Goal: Task Accomplishment & Management: Manage account settings

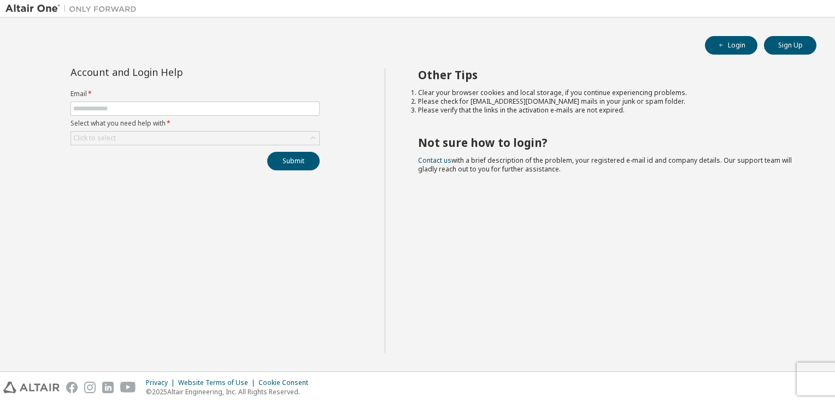
click at [305, 262] on div "Account and Login Help Email * Select what you need help with * Click to select…" at bounding box center [194, 210] width 379 height 285
click at [140, 111] on input "text" at bounding box center [195, 108] width 244 height 9
click at [194, 73] on div "Account and Login Help" at bounding box center [169, 72] width 199 height 9
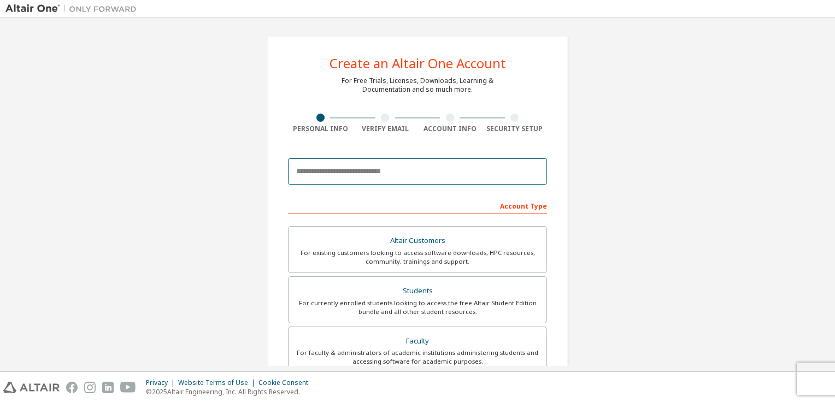
click at [354, 172] on input "email" at bounding box center [417, 171] width 259 height 26
click at [322, 172] on input "**********" at bounding box center [417, 171] width 259 height 26
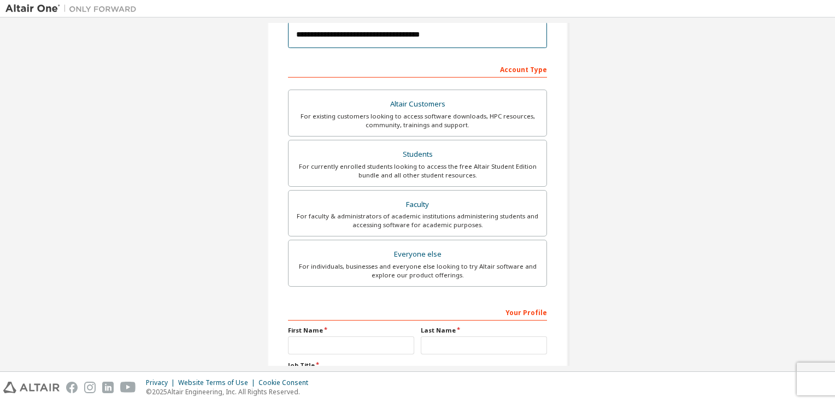
scroll to position [151, 0]
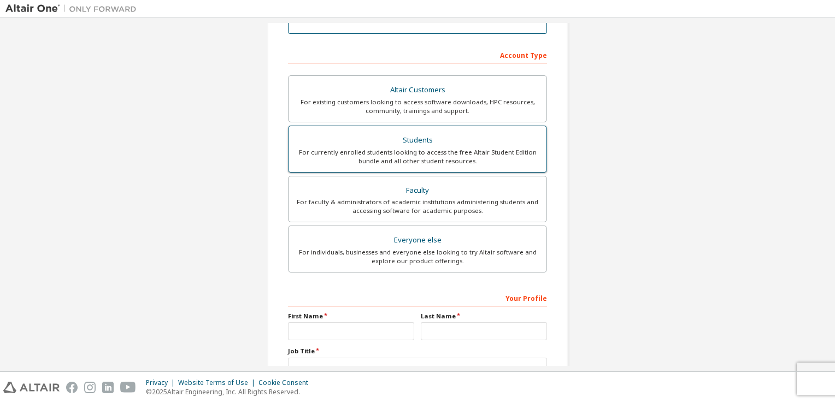
type input "**********"
click at [387, 145] on div "Students" at bounding box center [417, 140] width 245 height 15
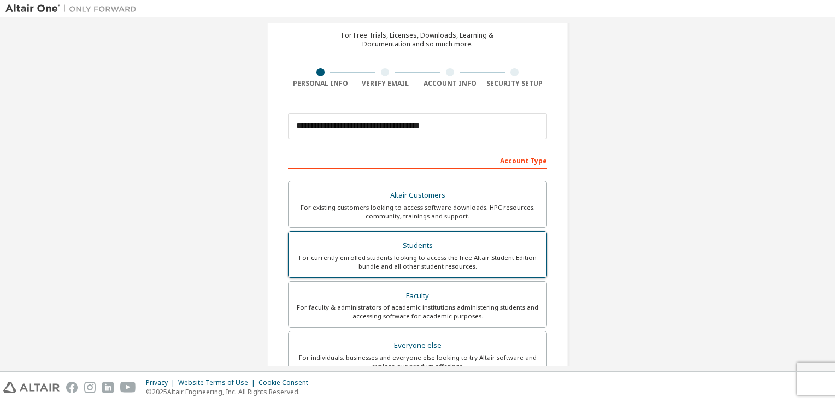
scroll to position [48, 0]
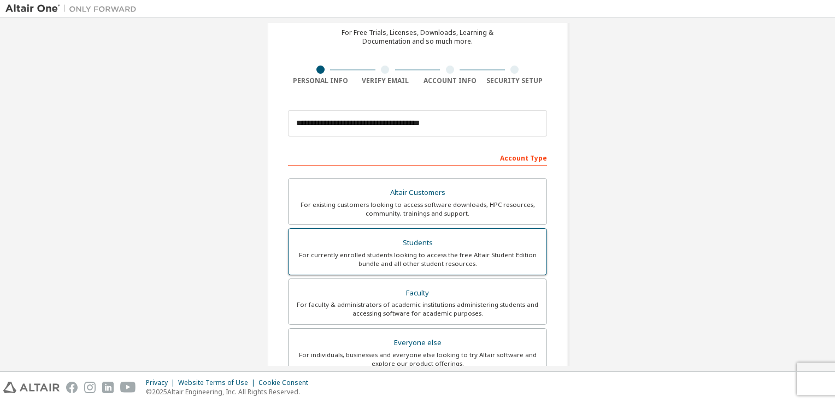
click at [393, 257] on div "For currently enrolled students looking to access the free Altair Student Editi…" at bounding box center [417, 259] width 245 height 17
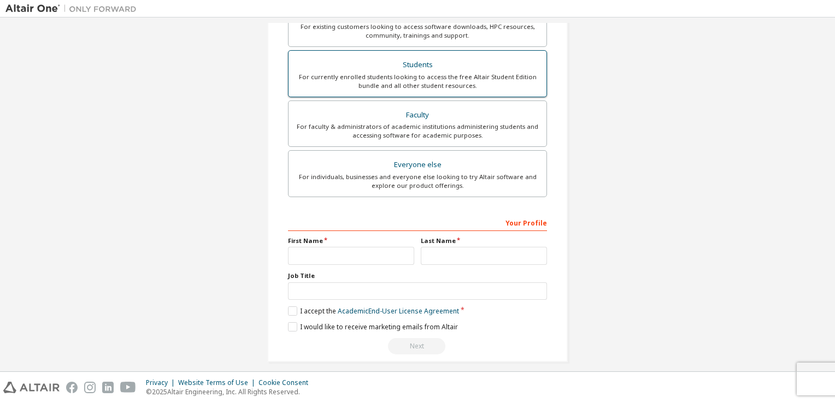
scroll to position [233, 0]
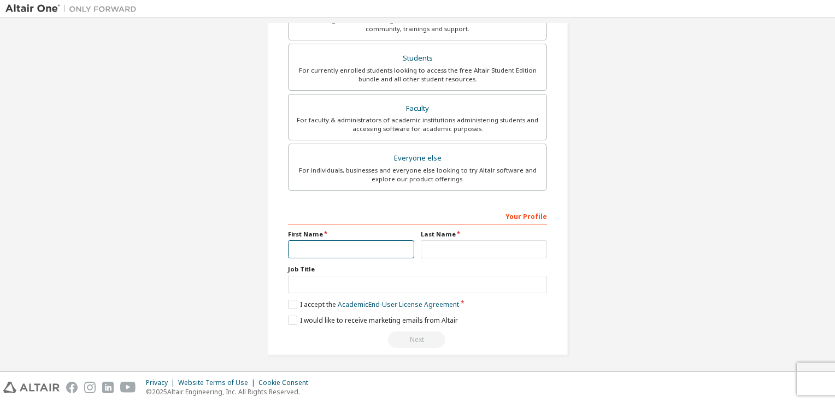
click at [330, 246] on input "text" at bounding box center [351, 249] width 126 height 18
type input "***"
click at [474, 248] on input "text" at bounding box center [484, 249] width 126 height 18
type input "*******"
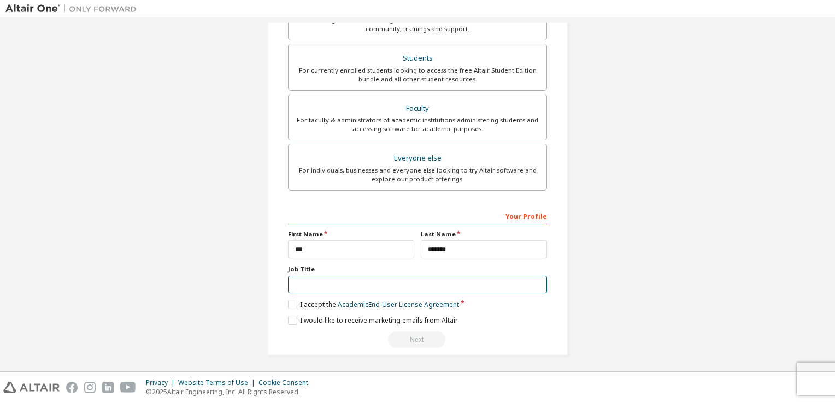
click at [308, 277] on input "text" at bounding box center [417, 285] width 259 height 18
type input "*******"
click at [289, 300] on label "I accept the Academic End-User License Agreement" at bounding box center [373, 304] width 171 height 9
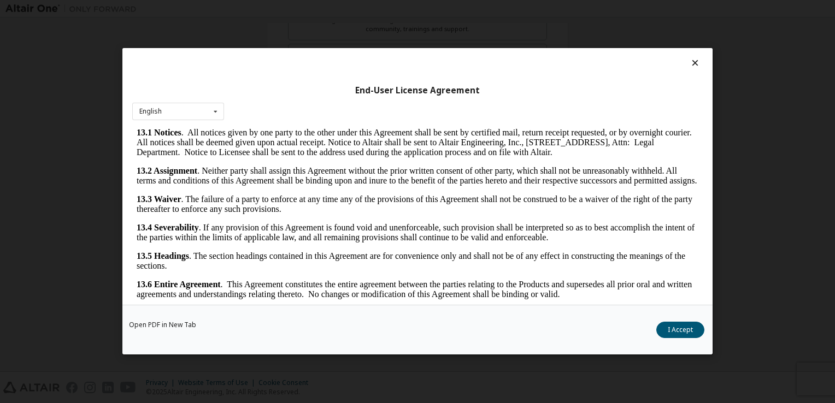
scroll to position [15, 0]
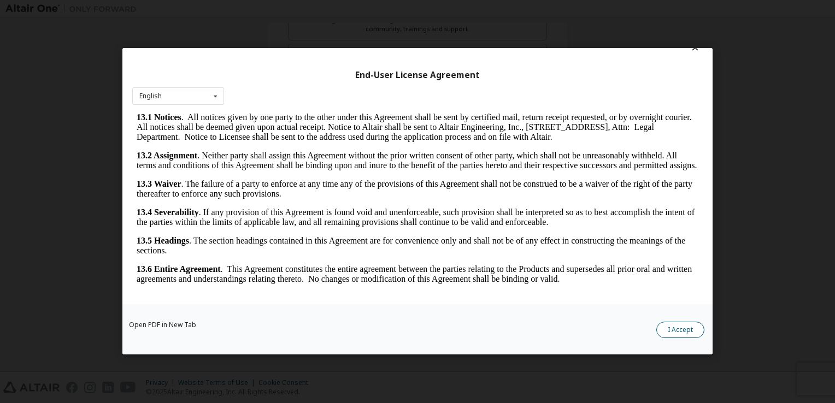
click at [677, 331] on button "I Accept" at bounding box center [680, 330] width 48 height 16
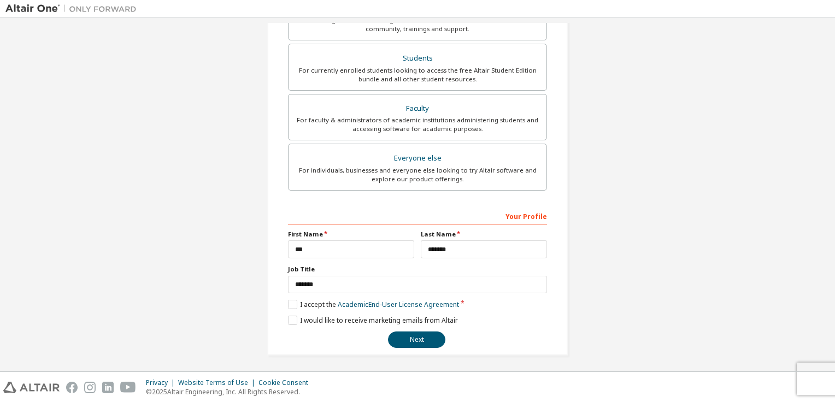
click at [430, 332] on button "Next" at bounding box center [416, 340] width 57 height 16
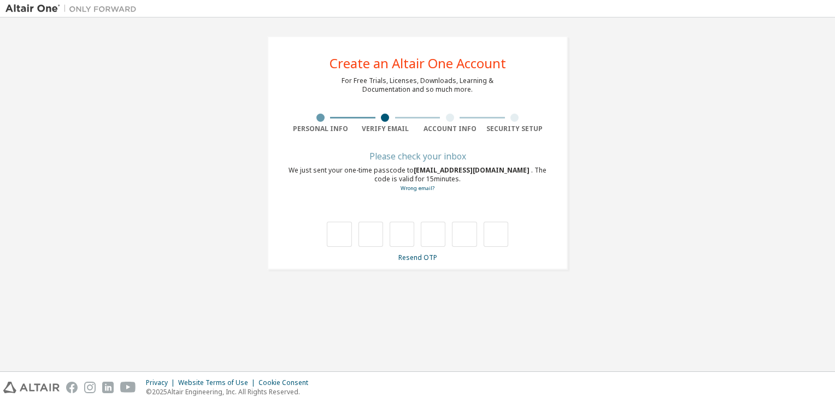
scroll to position [0, 0]
type input "*"
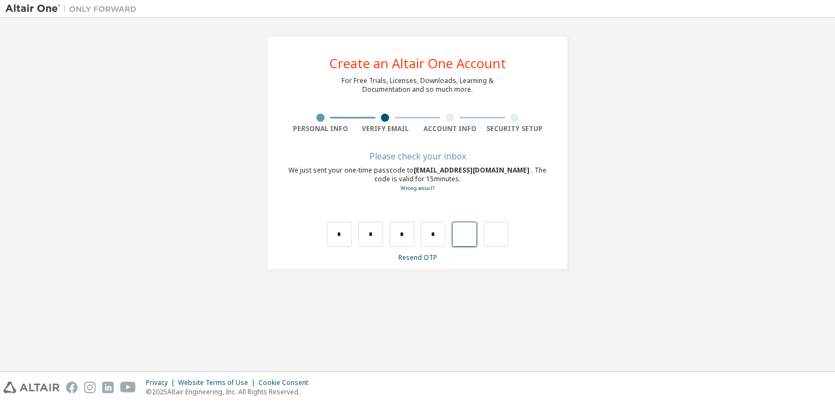
type input "*"
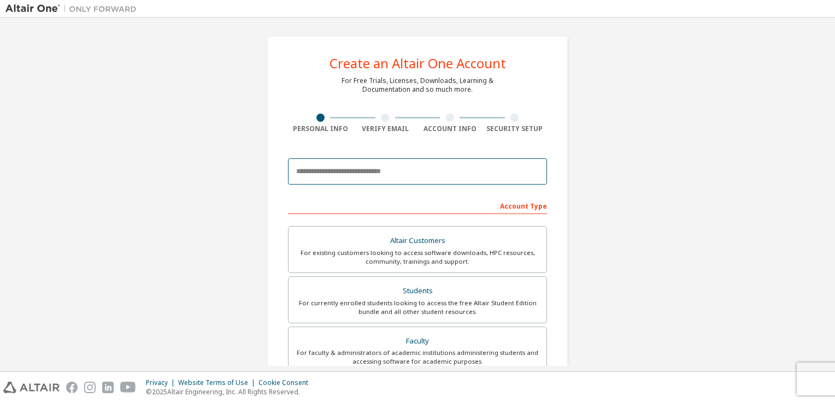
click at [339, 168] on input "email" at bounding box center [417, 171] width 259 height 26
type input "**********"
type input "***"
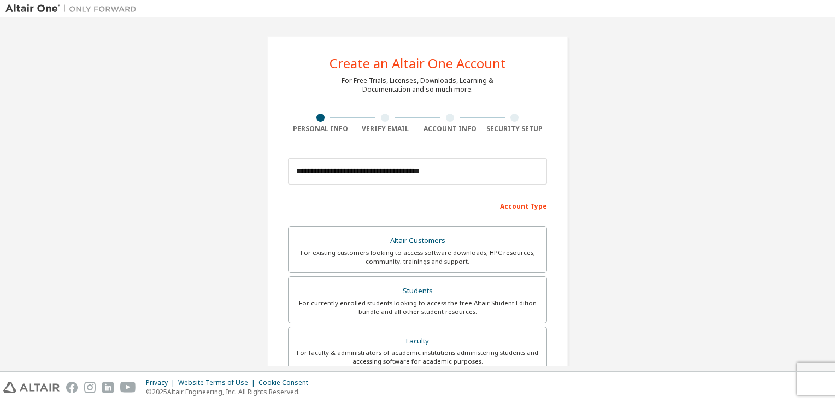
type input "*******"
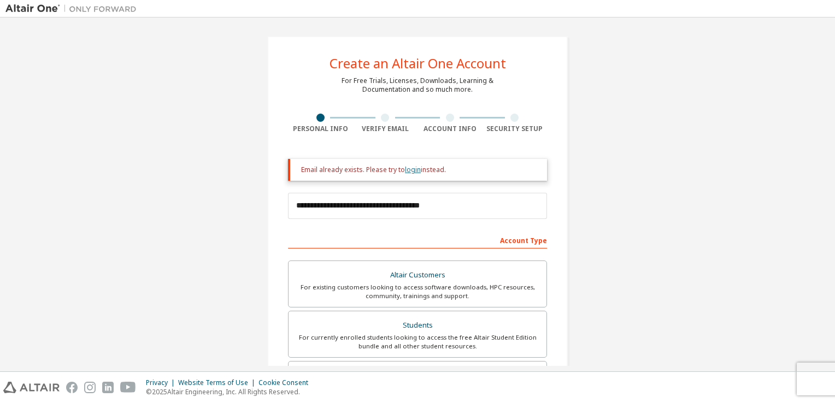
click at [406, 172] on link "login" at bounding box center [413, 169] width 16 height 9
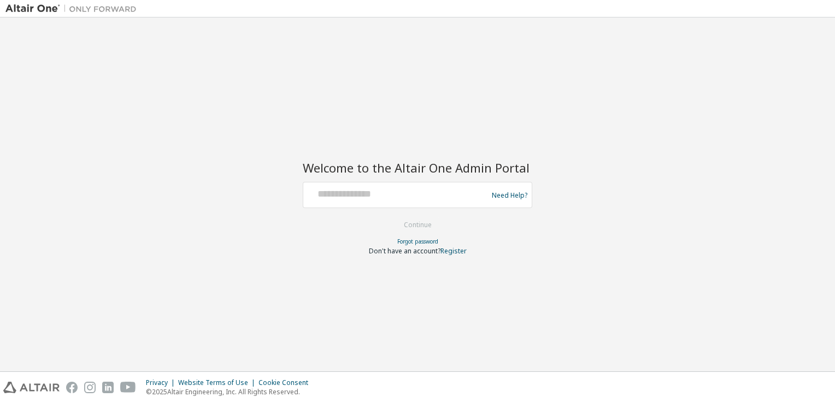
click at [374, 200] on div at bounding box center [397, 195] width 179 height 21
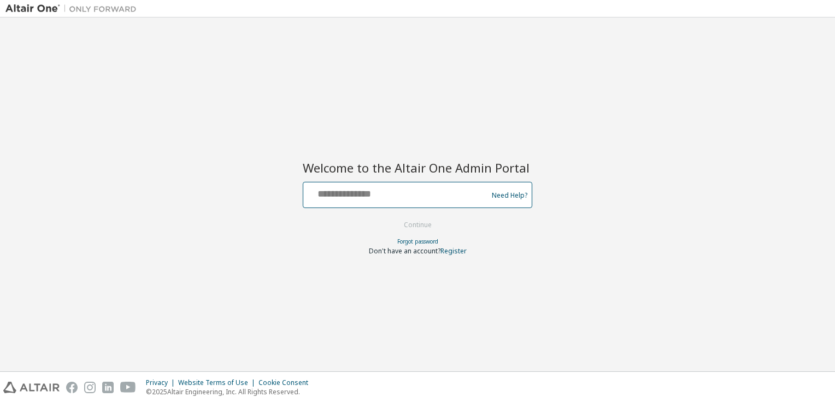
click at [365, 196] on input "text" at bounding box center [397, 193] width 179 height 16
type input "**********"
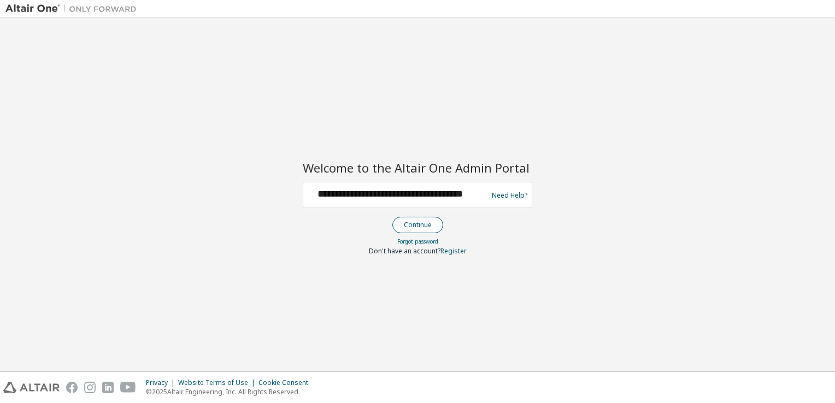
click at [414, 220] on button "Continue" at bounding box center [417, 225] width 51 height 16
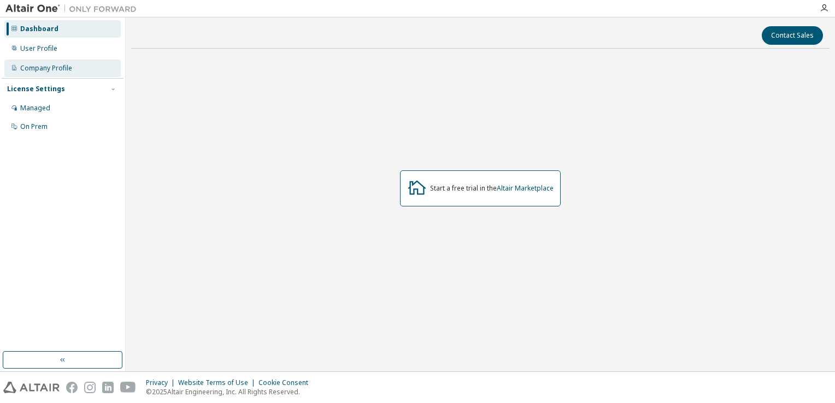
click at [37, 69] on div "Company Profile" at bounding box center [46, 68] width 52 height 9
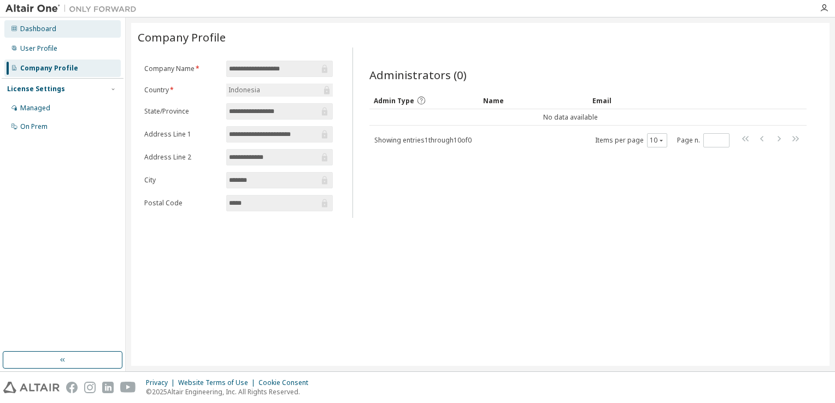
click at [34, 27] on div "Dashboard" at bounding box center [38, 29] width 36 height 9
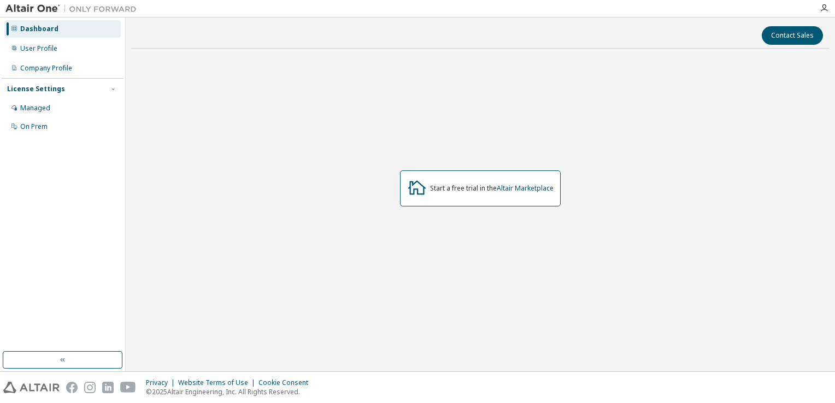
click at [325, 198] on div "Start a free trial in the Altair Marketplace" at bounding box center [480, 188] width 698 height 262
click at [441, 181] on div "Start a free trial in the Altair Marketplace" at bounding box center [480, 188] width 161 height 36
click at [524, 188] on link "Altair Marketplace" at bounding box center [525, 188] width 57 height 9
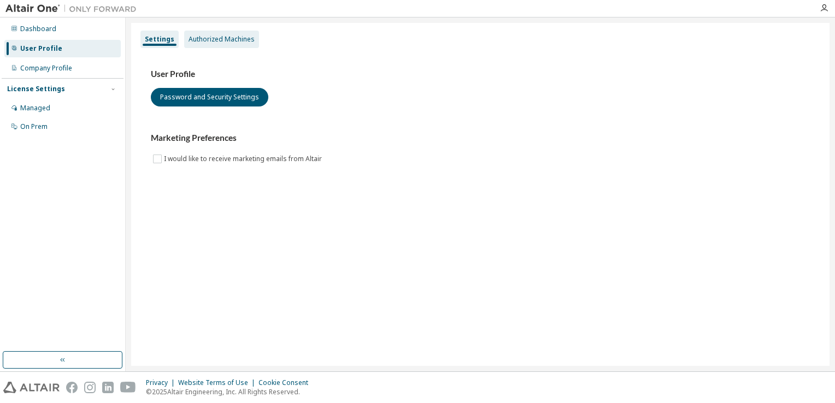
click at [199, 45] on div "Authorized Machines" at bounding box center [221, 39] width 75 height 17
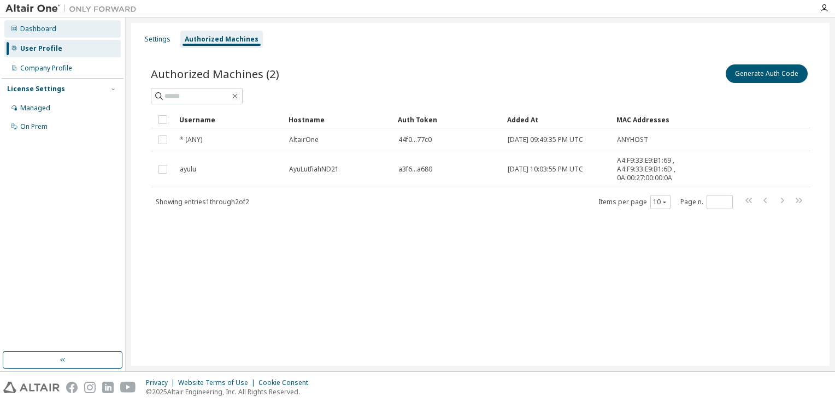
click at [71, 32] on div "Dashboard" at bounding box center [62, 28] width 116 height 17
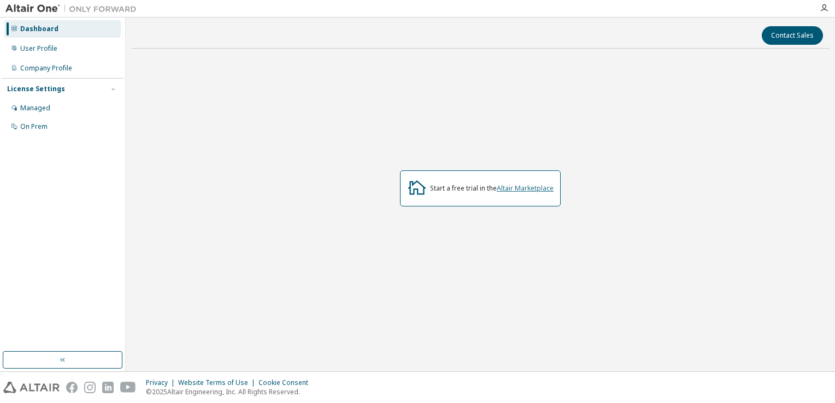
click at [537, 188] on link "Altair Marketplace" at bounding box center [525, 188] width 57 height 9
click at [57, 73] on div "Company Profile" at bounding box center [62, 68] width 116 height 17
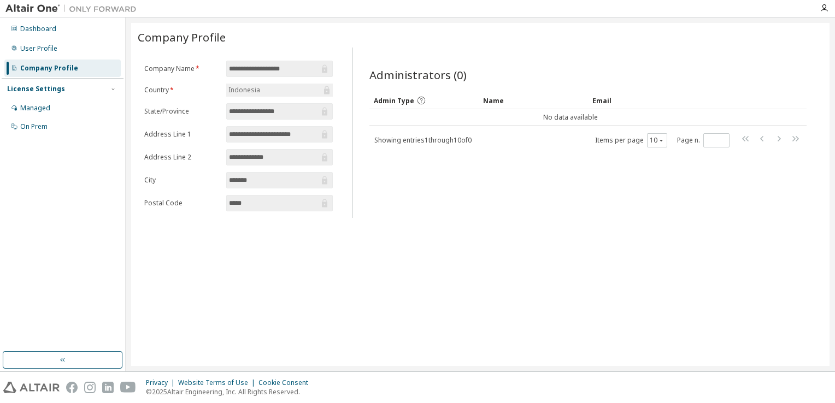
click at [108, 89] on div "License Settings" at bounding box center [62, 89] width 111 height 10
click at [50, 108] on div "Managed" at bounding box center [62, 107] width 116 height 17
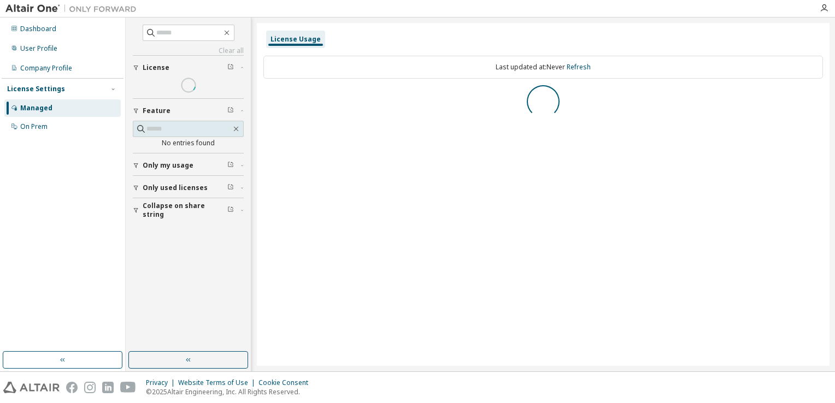
click at [50, 108] on div "Managed" at bounding box center [36, 108] width 32 height 9
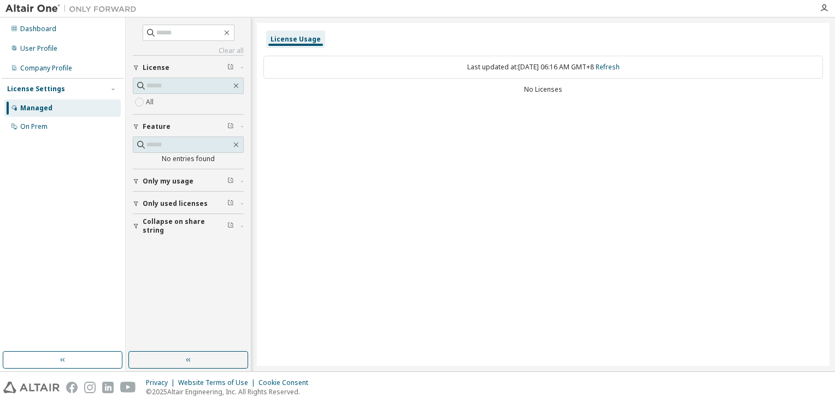
click at [186, 206] on span "Only used licenses" at bounding box center [175, 203] width 65 height 9
click at [215, 253] on span "Collapse on share string" at bounding box center [185, 257] width 85 height 17
click at [298, 273] on div "License Usage Last updated at: Wed 2025-09-10 06:16 AM GMT+8 Refresh No Licenses" at bounding box center [543, 194] width 572 height 343
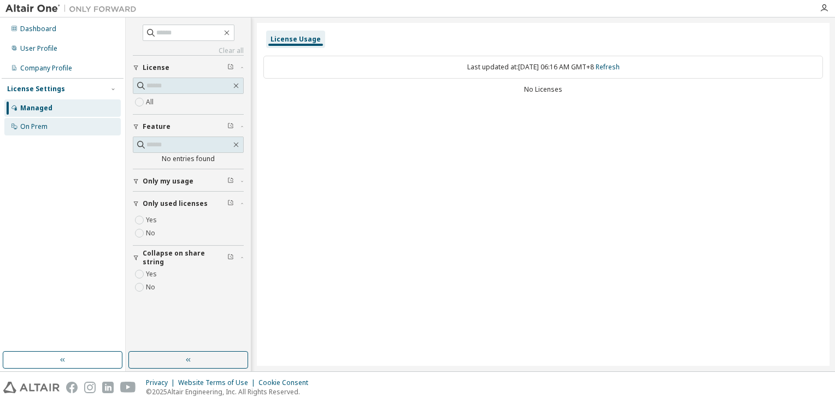
click at [37, 125] on div "On Prem" at bounding box center [33, 126] width 27 height 9
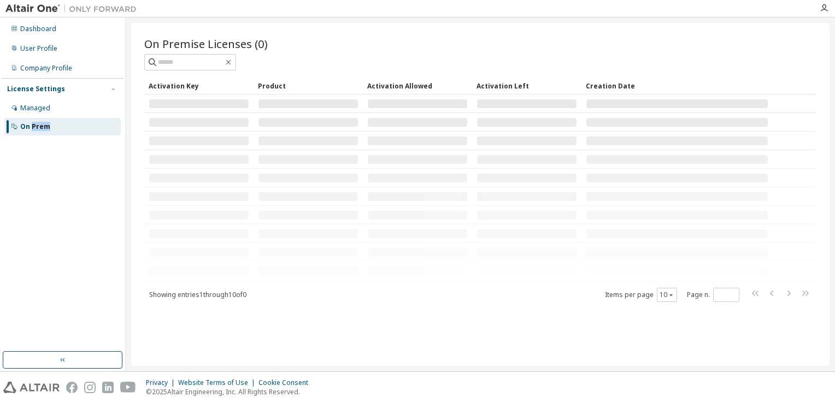
click at [37, 125] on div "On Prem" at bounding box center [35, 126] width 30 height 9
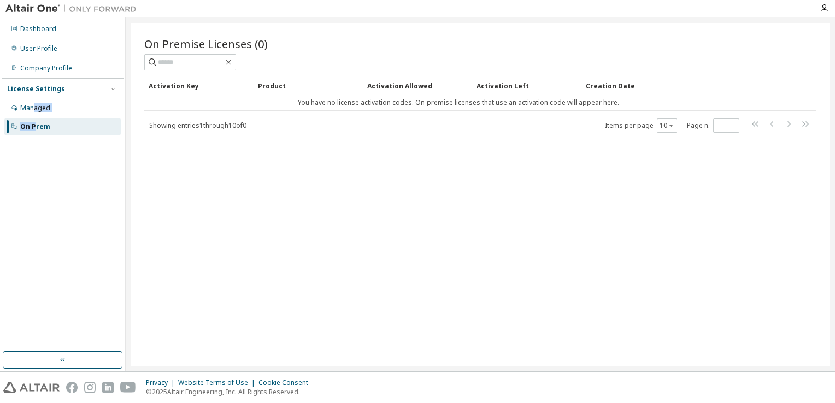
drag, startPoint x: 37, startPoint y: 125, endPoint x: 33, endPoint y: 117, distance: 9.0
click at [33, 117] on div "Managed On Prem" at bounding box center [63, 117] width 122 height 36
drag, startPoint x: 33, startPoint y: 117, endPoint x: 12, endPoint y: 114, distance: 21.5
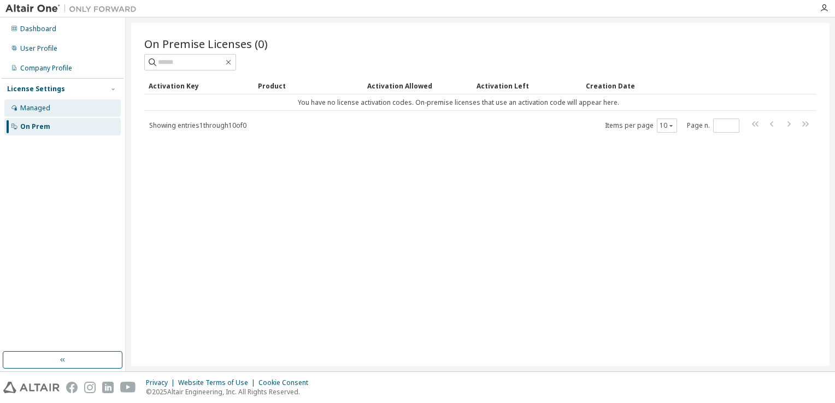
click at [12, 114] on div "Managed" at bounding box center [62, 107] width 116 height 17
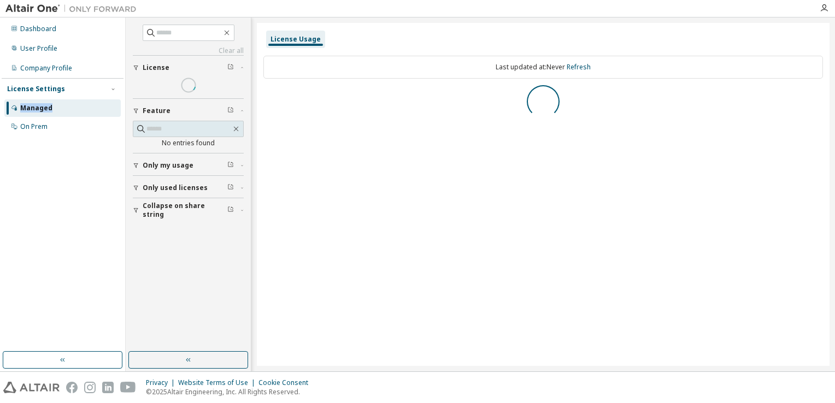
click at [12, 114] on div "Managed" at bounding box center [62, 107] width 116 height 17
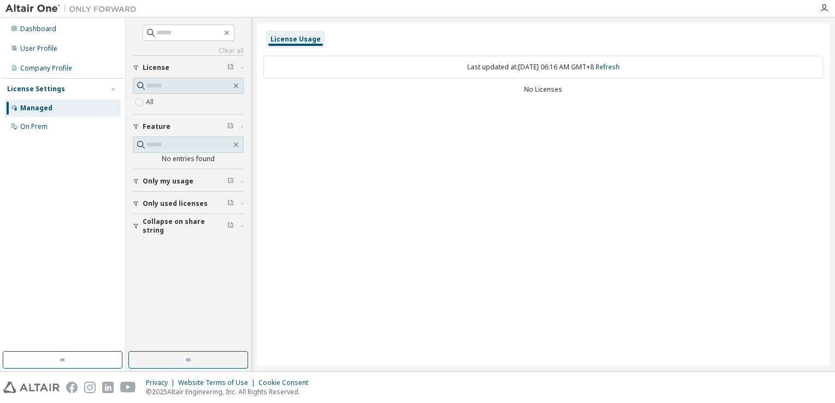
click at [340, 167] on div "License Usage Last updated at: Wed 2025-09-10 06:16 AM GMT+8 Refresh No Licenses" at bounding box center [543, 194] width 572 height 343
click at [43, 64] on div "Company Profile" at bounding box center [46, 68] width 52 height 9
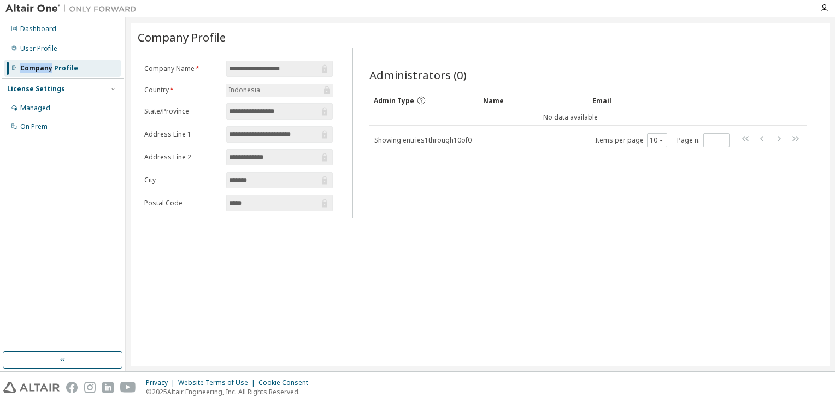
click at [43, 64] on div "Company Profile" at bounding box center [49, 68] width 58 height 9
click at [300, 73] on input "**********" at bounding box center [274, 68] width 90 height 11
click at [329, 67] on icon at bounding box center [324, 68] width 11 height 11
click at [600, 102] on div "Email" at bounding box center [642, 100] width 101 height 17
click at [406, 104] on div "Admin Type" at bounding box center [424, 100] width 101 height 17
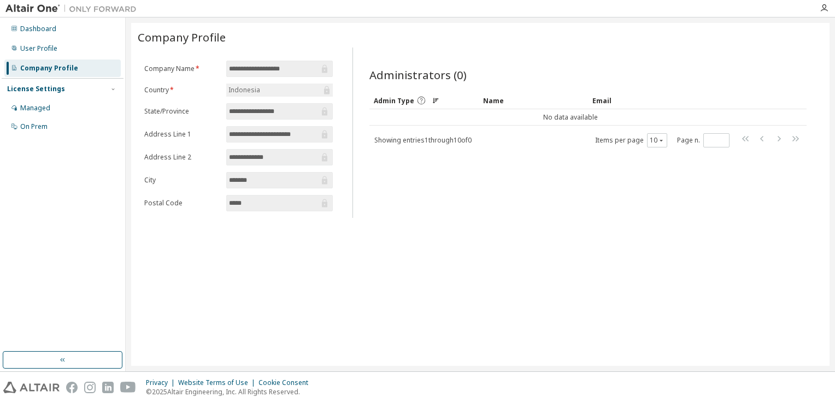
click at [498, 100] on div "Name" at bounding box center [533, 100] width 101 height 17
click at [47, 32] on div "Dashboard" at bounding box center [38, 29] width 36 height 9
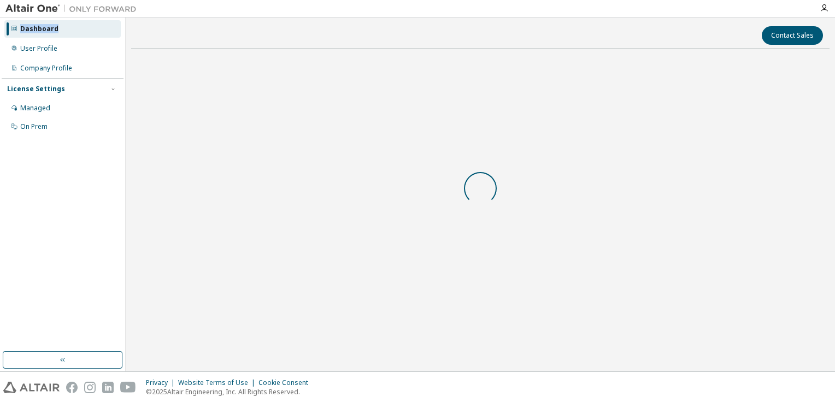
click at [47, 32] on div "Dashboard" at bounding box center [39, 29] width 38 height 9
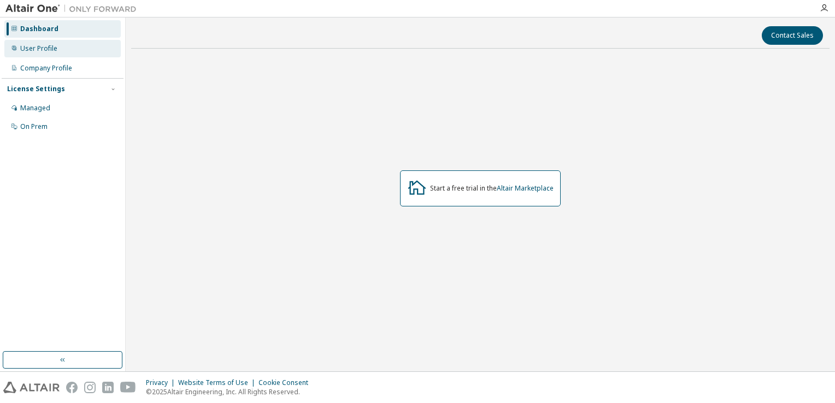
drag, startPoint x: 47, startPoint y: 32, endPoint x: 22, endPoint y: 45, distance: 28.3
click at [22, 45] on div "User Profile" at bounding box center [38, 48] width 37 height 9
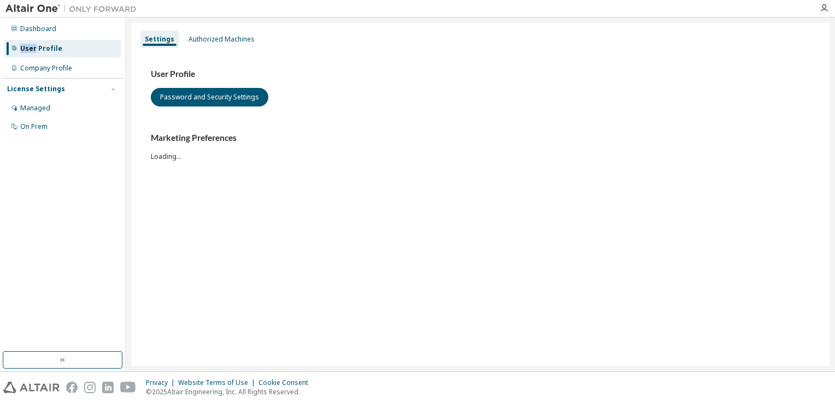
click at [22, 45] on div "User Profile" at bounding box center [41, 48] width 42 height 9
click at [222, 40] on div "Authorized Machines" at bounding box center [221, 39] width 66 height 9
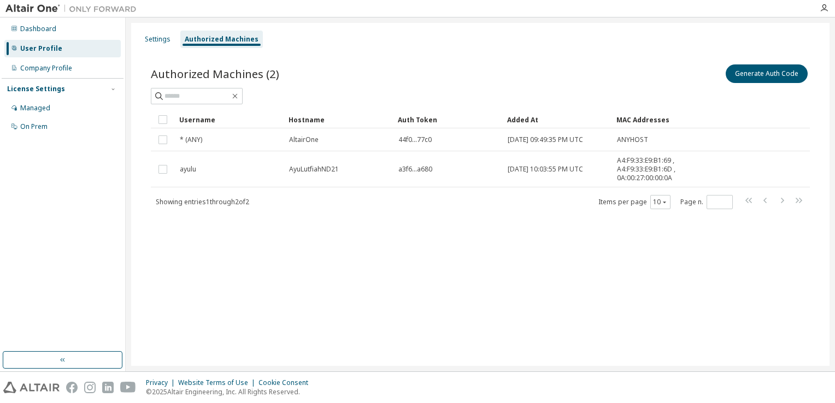
click at [166, 26] on div "Settings Authorized Machines Authorized Machines (2) Generate Auth Code Clear L…" at bounding box center [480, 194] width 698 height 343
click at [159, 43] on div "Settings" at bounding box center [158, 39] width 26 height 9
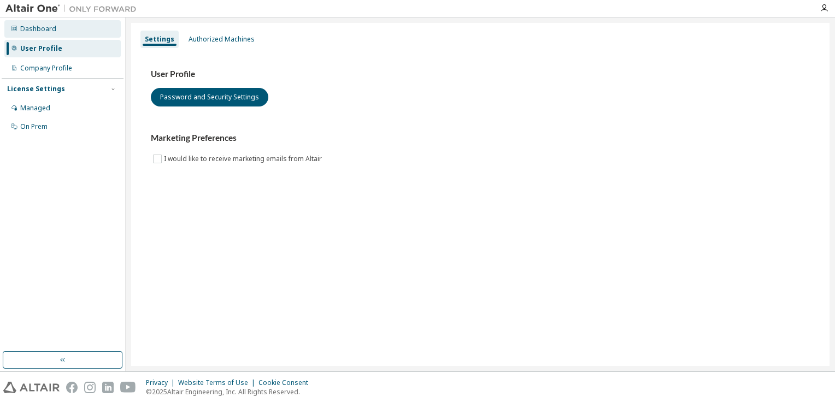
click at [62, 22] on div "Dashboard" at bounding box center [62, 28] width 116 height 17
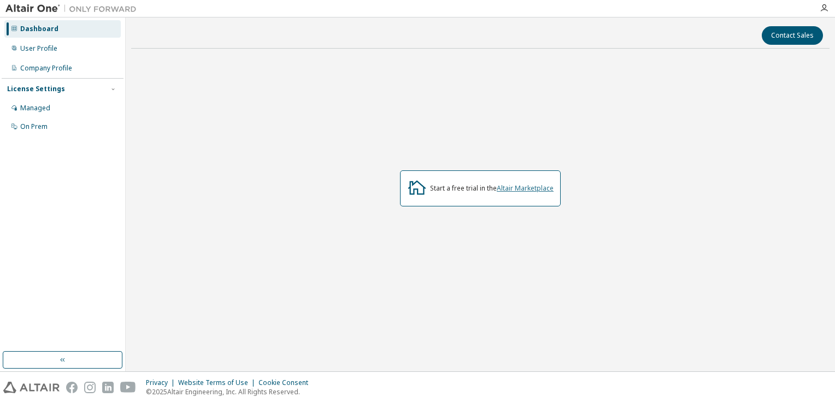
click at [540, 189] on link "Altair Marketplace" at bounding box center [525, 188] width 57 height 9
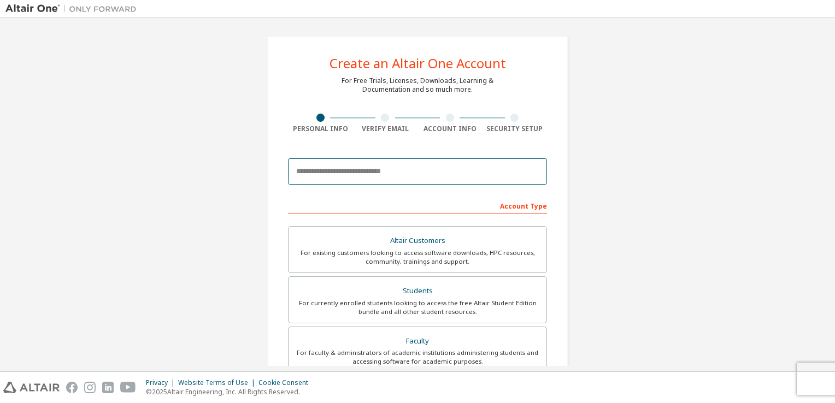
click at [365, 173] on input "email" at bounding box center [417, 171] width 259 height 26
type input "**********"
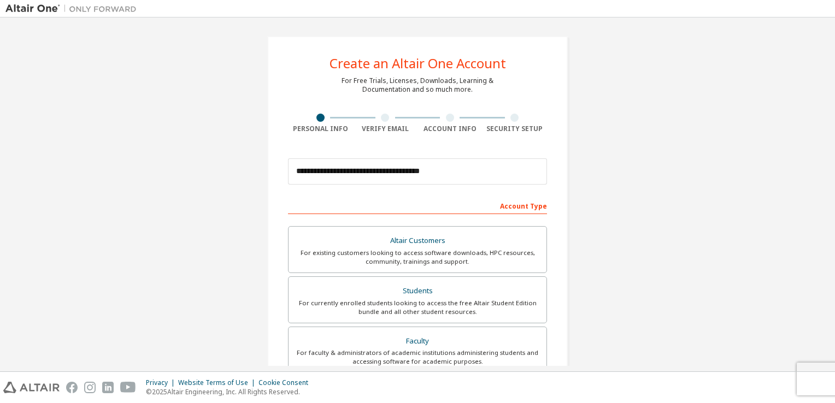
type input "***"
type input "*******"
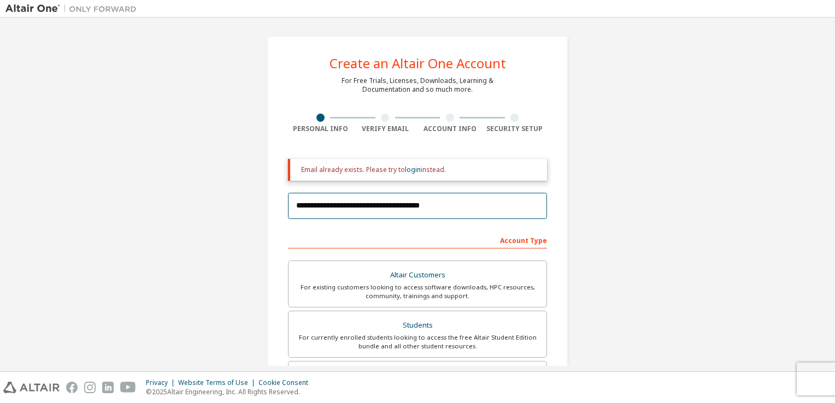
click at [403, 215] on input "**********" at bounding box center [417, 206] width 259 height 26
click at [571, 250] on div "**********" at bounding box center [417, 329] width 327 height 613
click at [381, 117] on div at bounding box center [385, 118] width 8 height 8
